Goal: Information Seeking & Learning: Learn about a topic

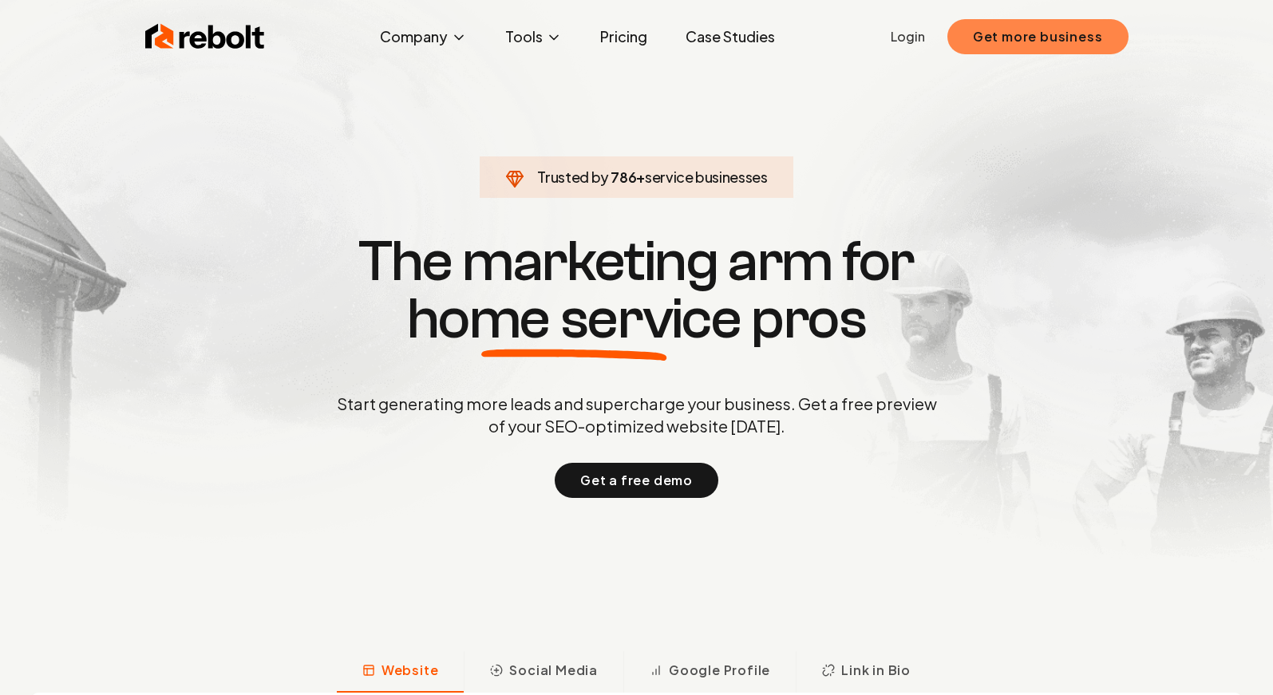
click at [1074, 30] on button "Get more business" at bounding box center [1037, 36] width 181 height 35
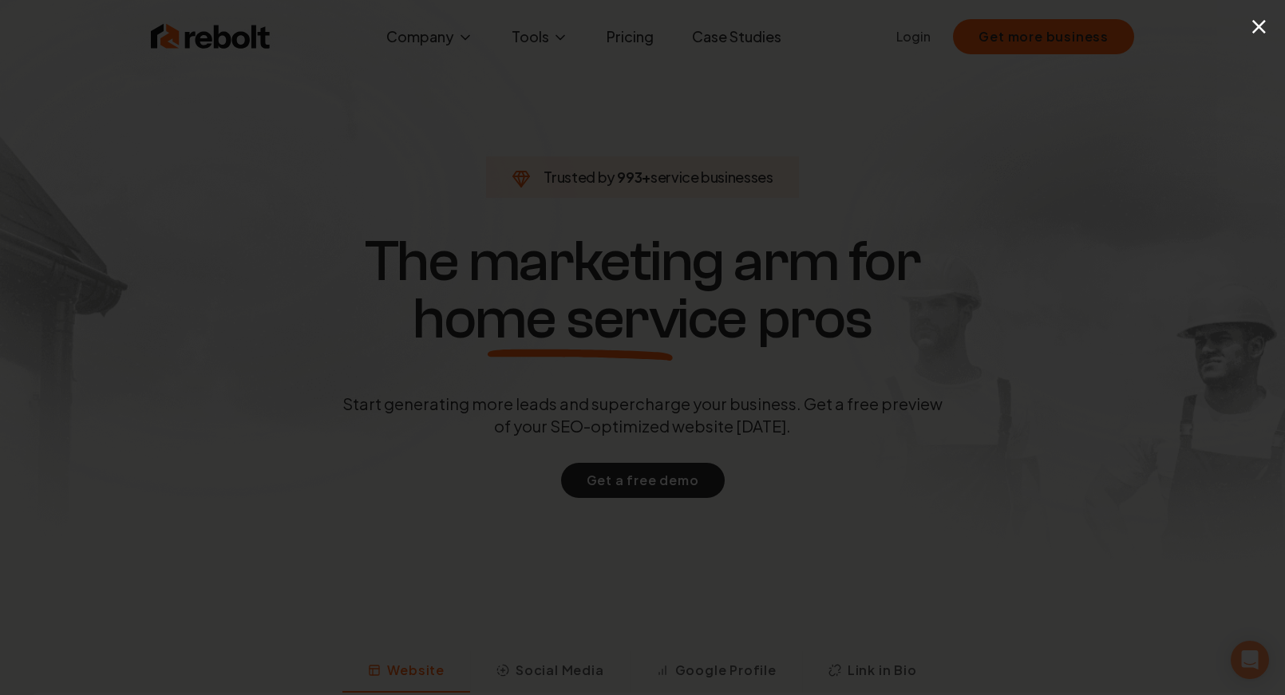
click at [1191, 99] on div "×" at bounding box center [642, 347] width 1285 height 695
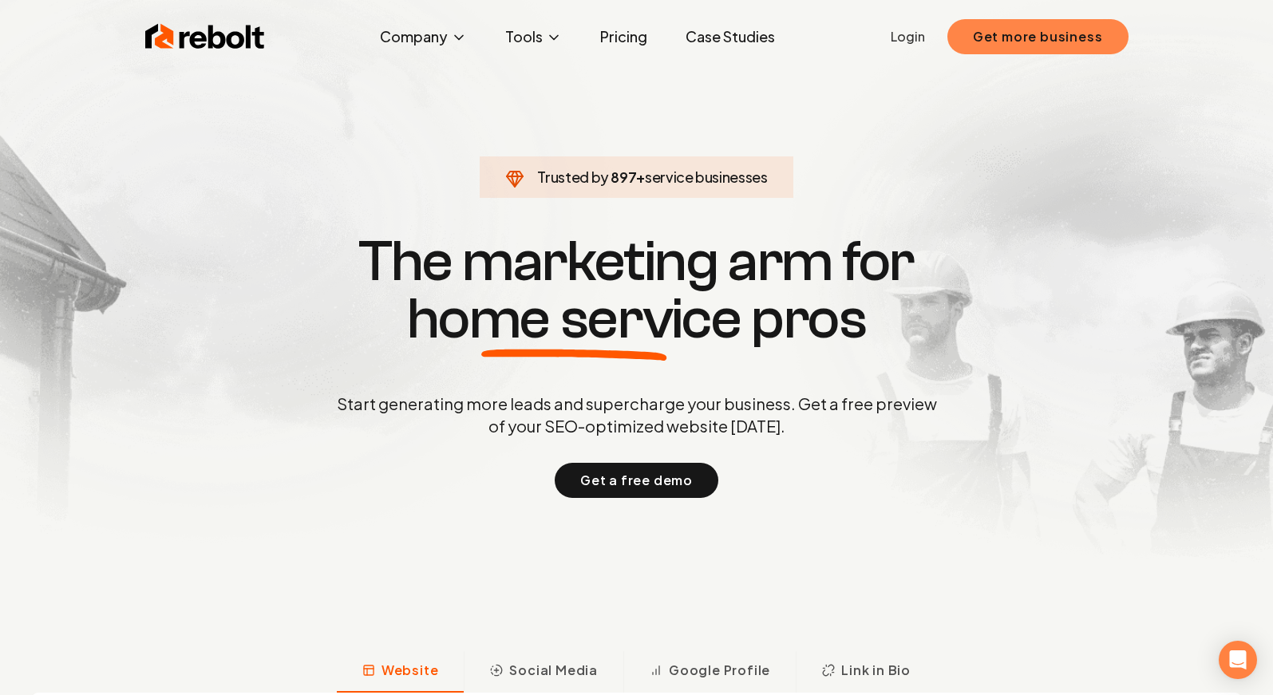
click at [991, 30] on button "Get more business" at bounding box center [1037, 36] width 181 height 35
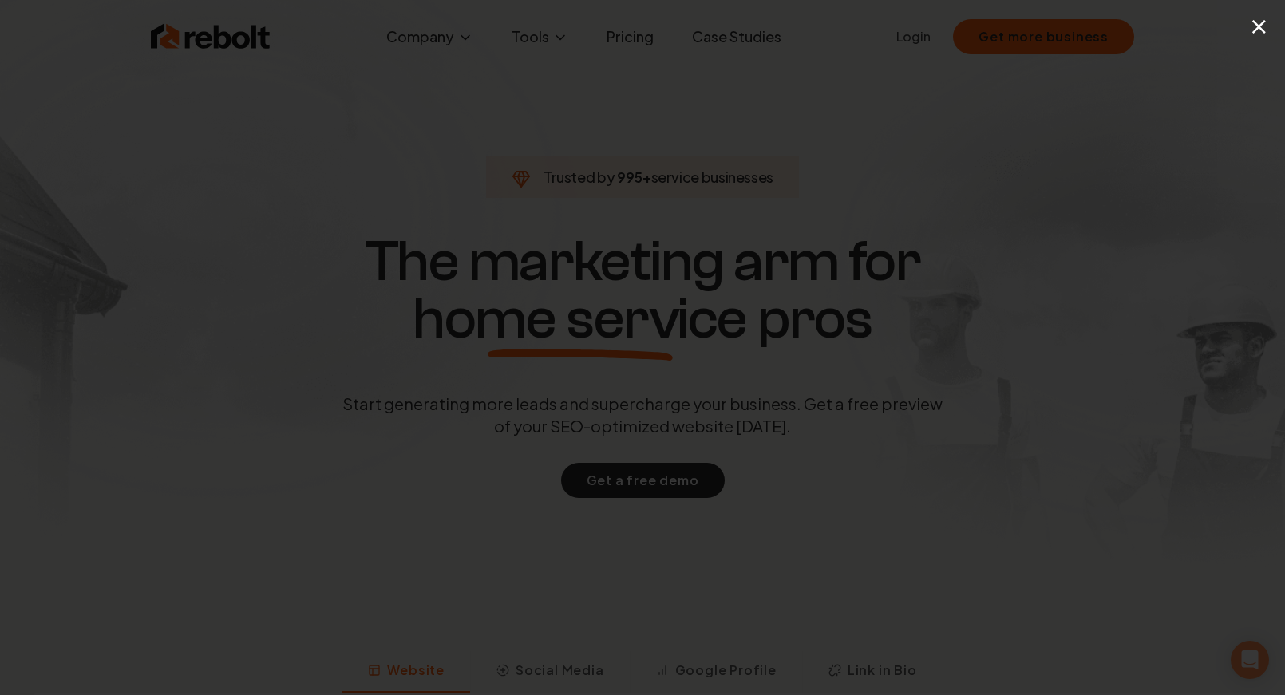
drag, startPoint x: 1089, startPoint y: 105, endPoint x: 1260, endPoint y: 10, distance: 195.5
click at [1090, 105] on div "×" at bounding box center [642, 347] width 1285 height 695
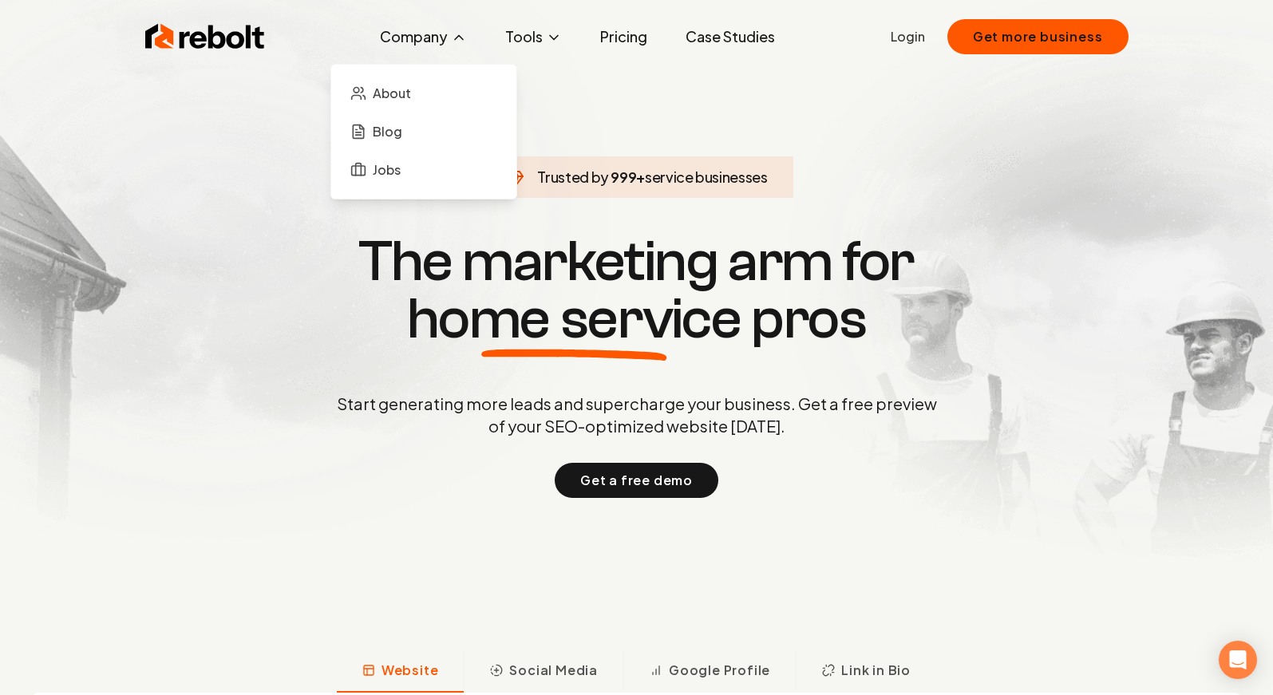
click at [423, 45] on button "Company" at bounding box center [423, 37] width 113 height 32
click at [383, 104] on link "About" at bounding box center [424, 93] width 160 height 32
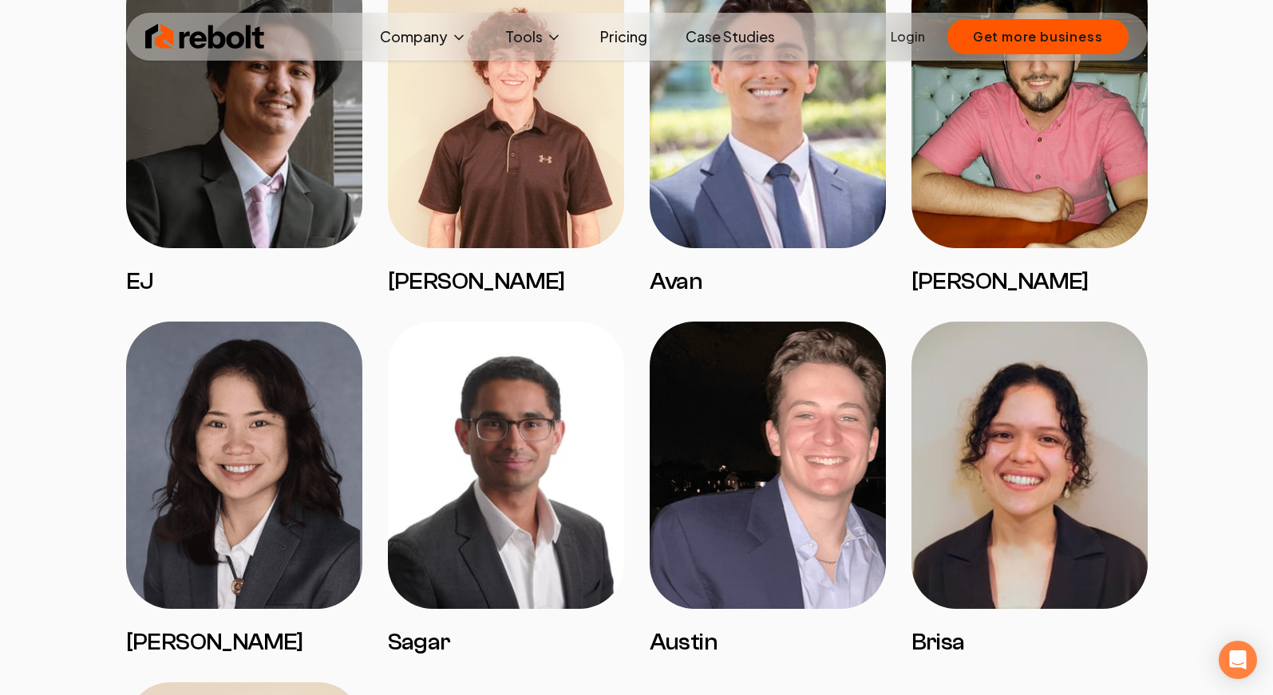
scroll to position [3277, 0]
